Goal: Task Accomplishment & Management: Manage account settings

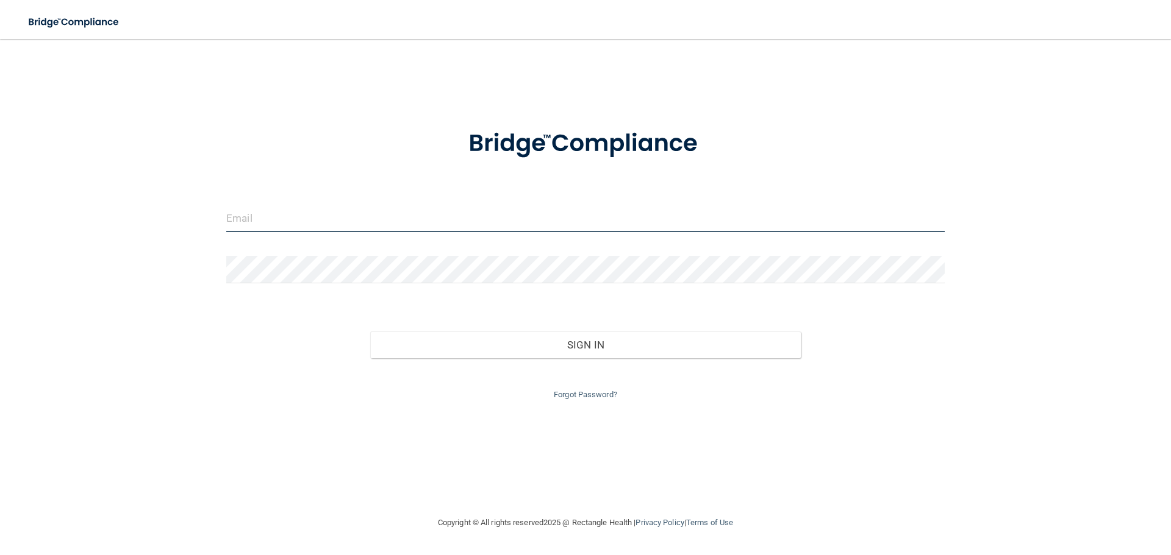
click at [285, 219] on input "email" at bounding box center [585, 218] width 718 height 27
type input "[EMAIL_ADDRESS][DOMAIN_NAME]"
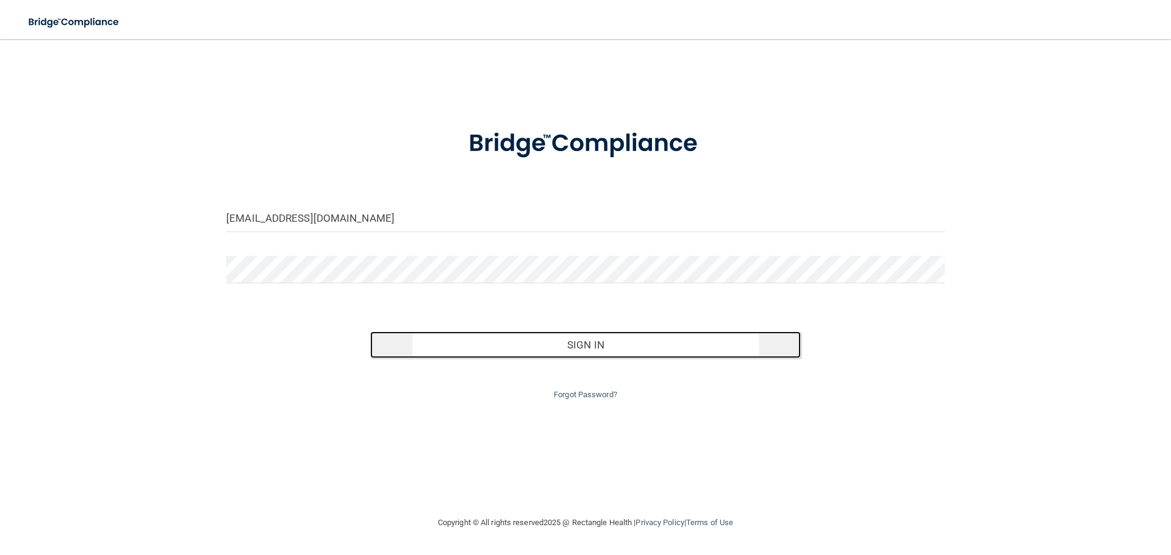
click at [597, 350] on button "Sign In" at bounding box center [585, 345] width 431 height 27
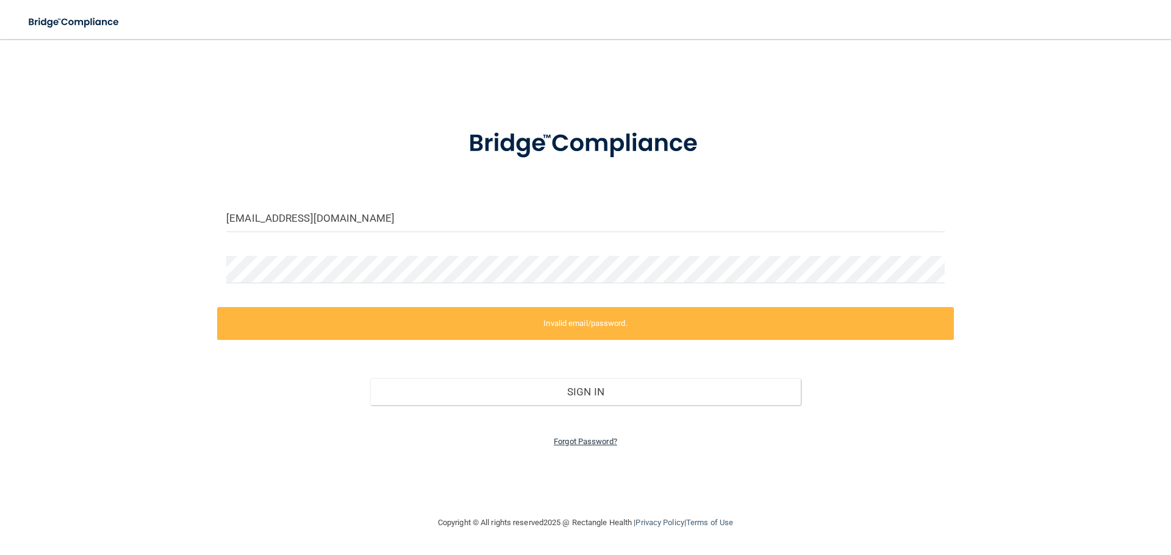
click at [588, 440] on link "Forgot Password?" at bounding box center [585, 441] width 63 height 9
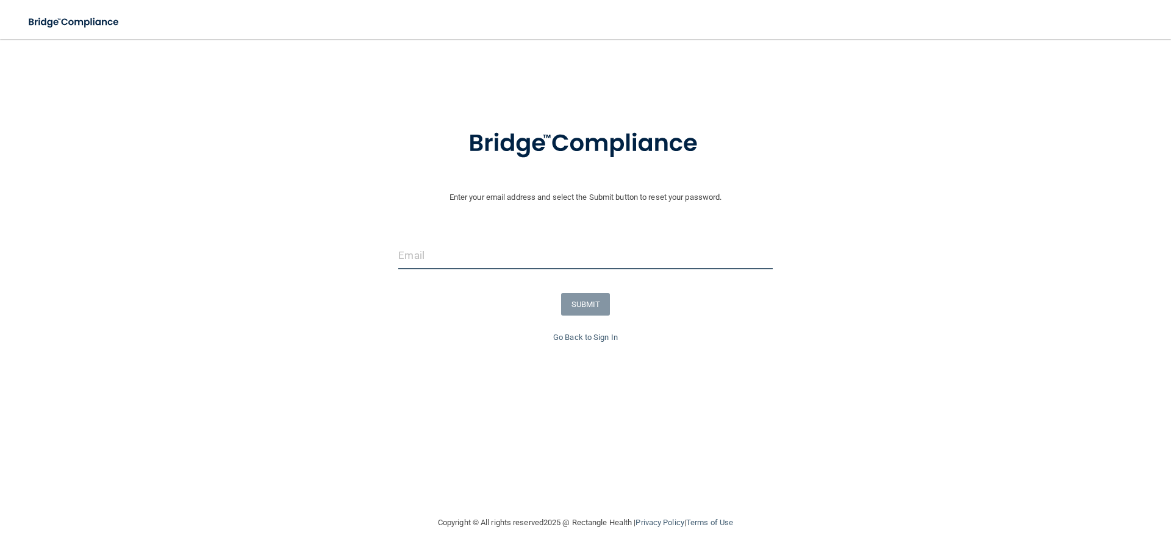
click at [471, 251] on input "email" at bounding box center [585, 255] width 374 height 27
type input "[EMAIL_ADDRESS][DOMAIN_NAME]"
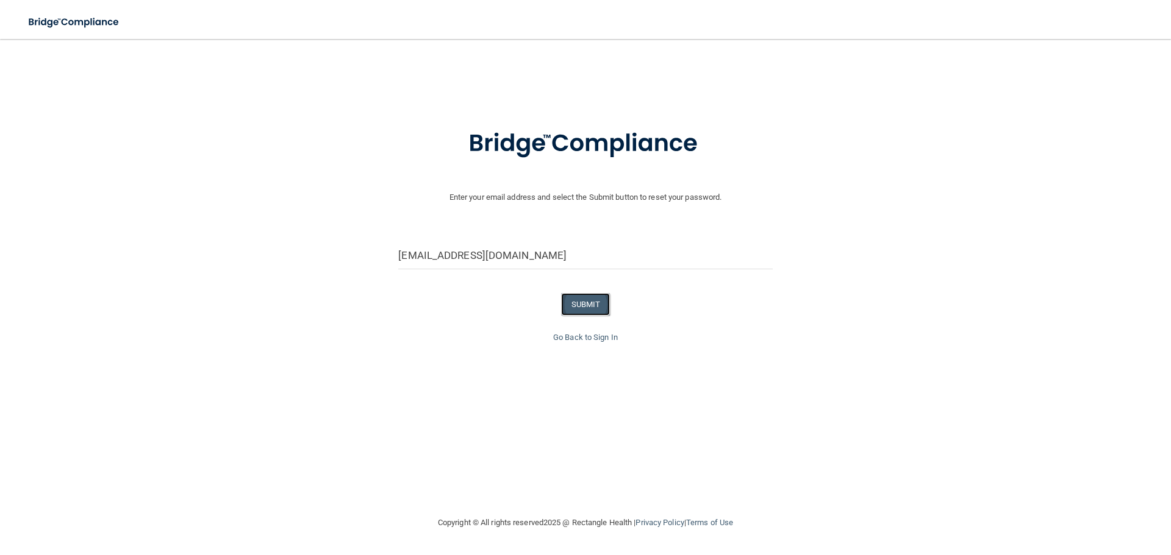
click at [583, 307] on button "SUBMIT" at bounding box center [585, 304] width 49 height 23
